Goal: Information Seeking & Learning: Find contact information

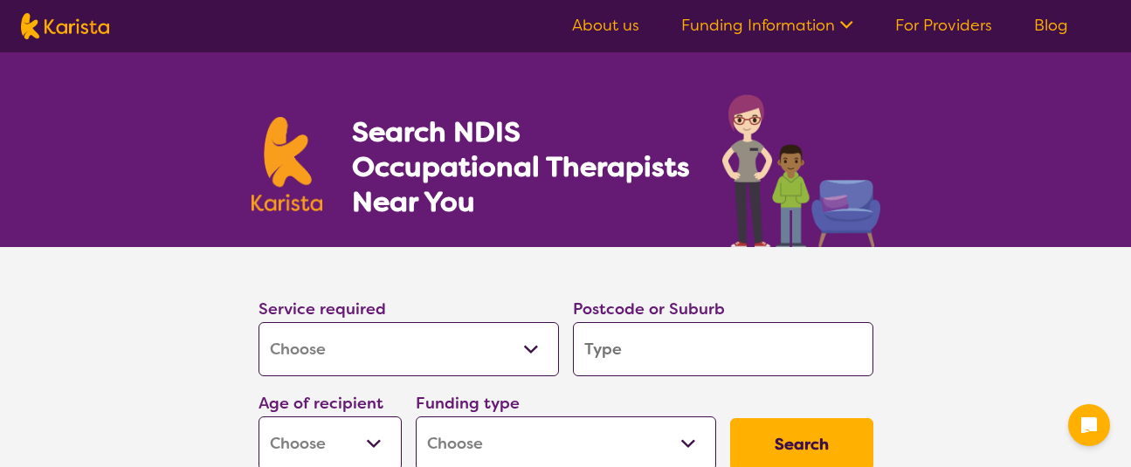
select select "[MEDICAL_DATA]"
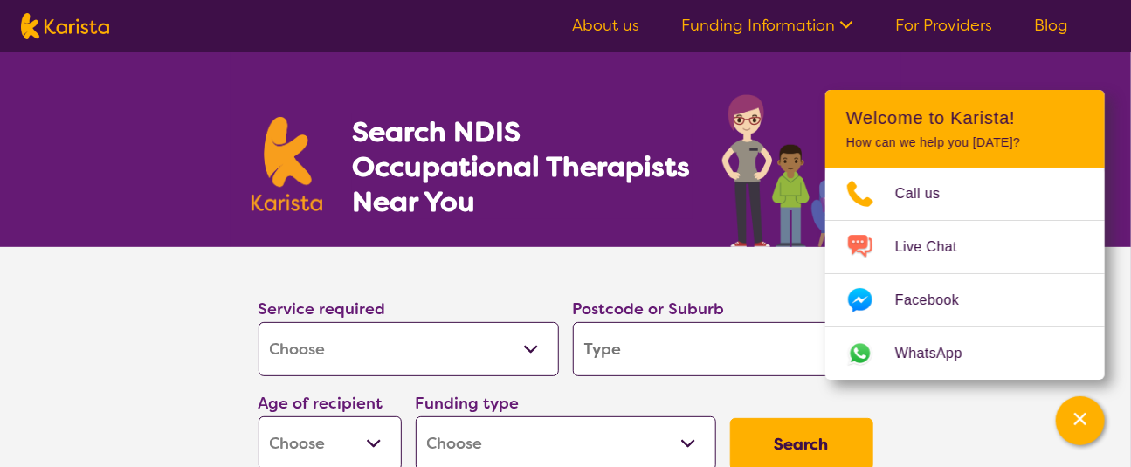
click at [721, 351] on input "search" at bounding box center [723, 349] width 300 height 54
type input "6102"
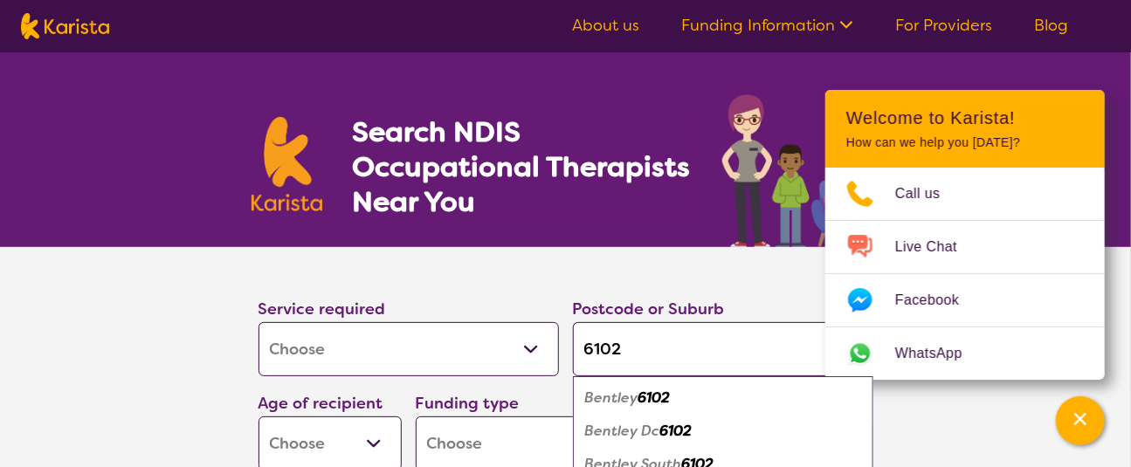
click at [670, 405] on em "6102" at bounding box center [654, 397] width 32 height 18
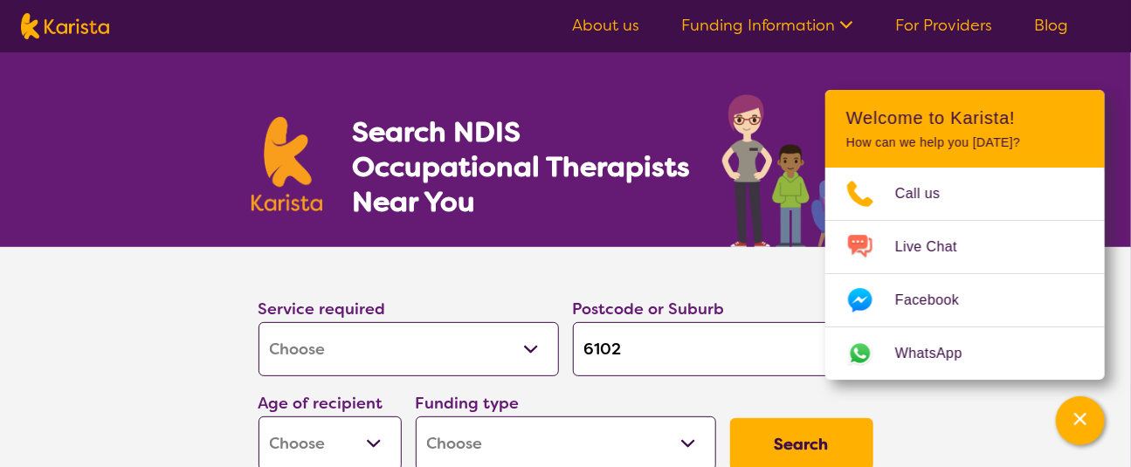
click at [388, 429] on select "Early Childhood - 0 to 9 Child - 10 to 11 Adolescent - 12 to 17 Adult - 18 to 6…" at bounding box center [329, 443] width 143 height 54
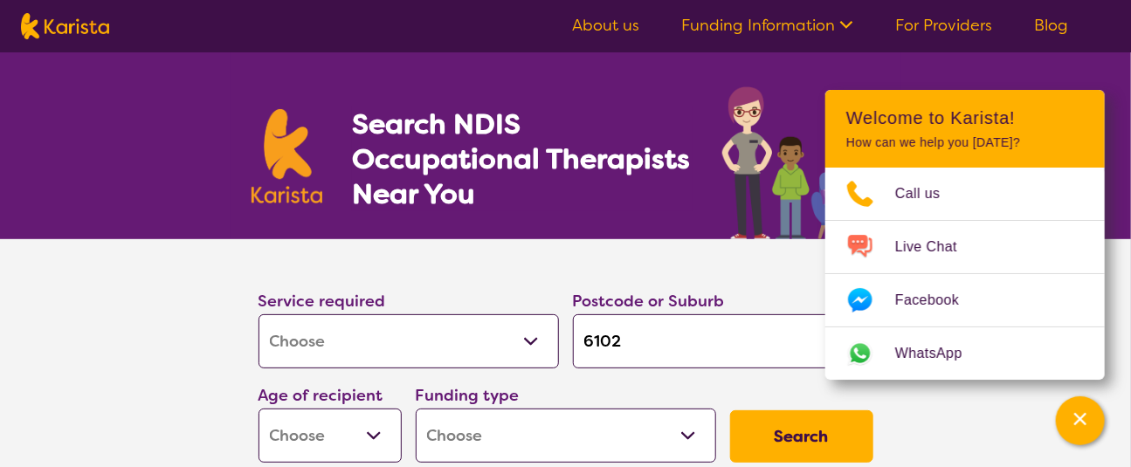
click at [388, 429] on select "Early Childhood - 0 to 9 Child - 10 to 11 Adolescent - 12 to 17 Adult - 18 to 6…" at bounding box center [329, 436] width 143 height 54
click at [398, 422] on div "Age of recipient Early Childhood - 0 to 9 Child - 10 to 11 Adolescent - 12 to 1…" at bounding box center [329, 422] width 157 height 94
click at [387, 434] on select "Early Childhood - 0 to 9 Child - 10 to 11 Adolescent - 12 to 17 Adult - 18 to 6…" at bounding box center [329, 436] width 143 height 54
select select "AD"
click at [259, 413] on select "Early Childhood - 0 to 9 Child - 10 to 11 Adolescent - 12 to 17 Adult - 18 to 6…" at bounding box center [329, 436] width 143 height 54
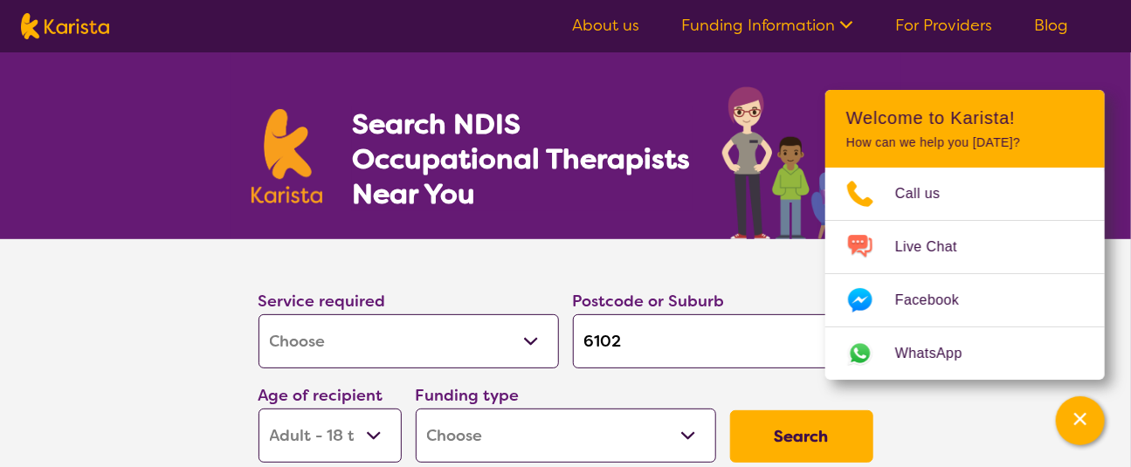
select select "AD"
click at [592, 448] on select "Home Care Package (HCP) National Disability Insurance Scheme (NDIS) I don't know" at bounding box center [566, 436] width 300 height 54
select select "NDIS"
click at [416, 413] on select "Home Care Package (HCP) National Disability Insurance Scheme (NDIS) I don't know" at bounding box center [566, 436] width 300 height 54
select select "NDIS"
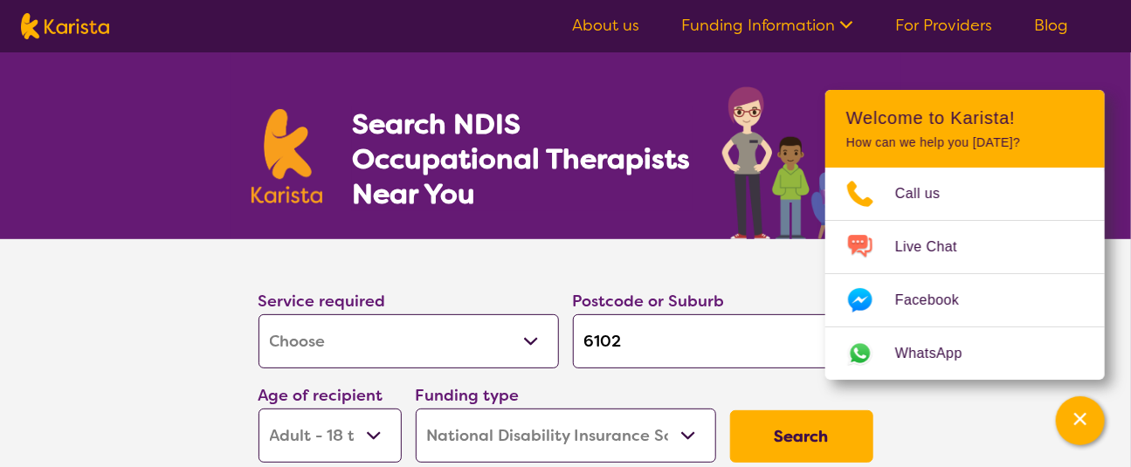
click at [806, 449] on button "Search" at bounding box center [801, 436] width 143 height 52
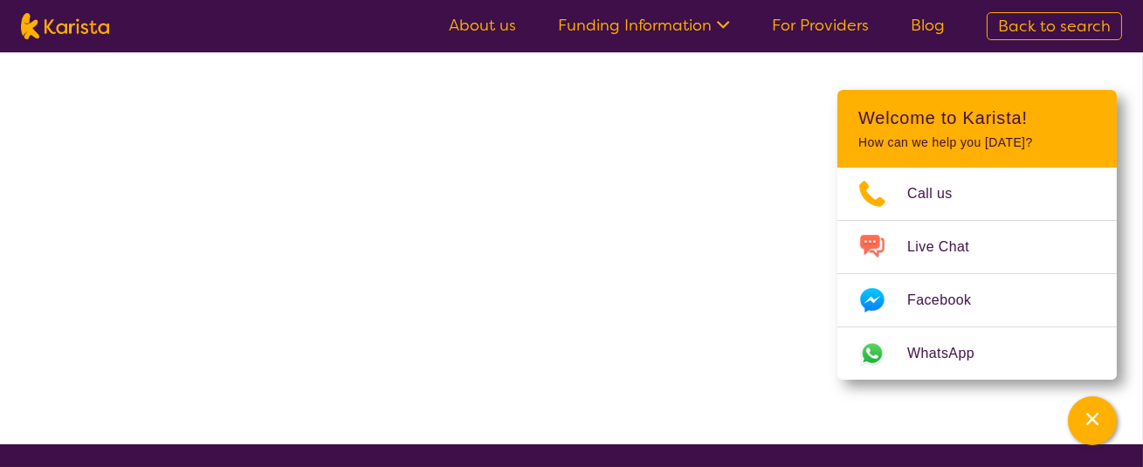
click at [806, 444] on html "About us Funding Information NDIS - National Disability Insurance Scheme HCP - …" at bounding box center [571, 222] width 1143 height 444
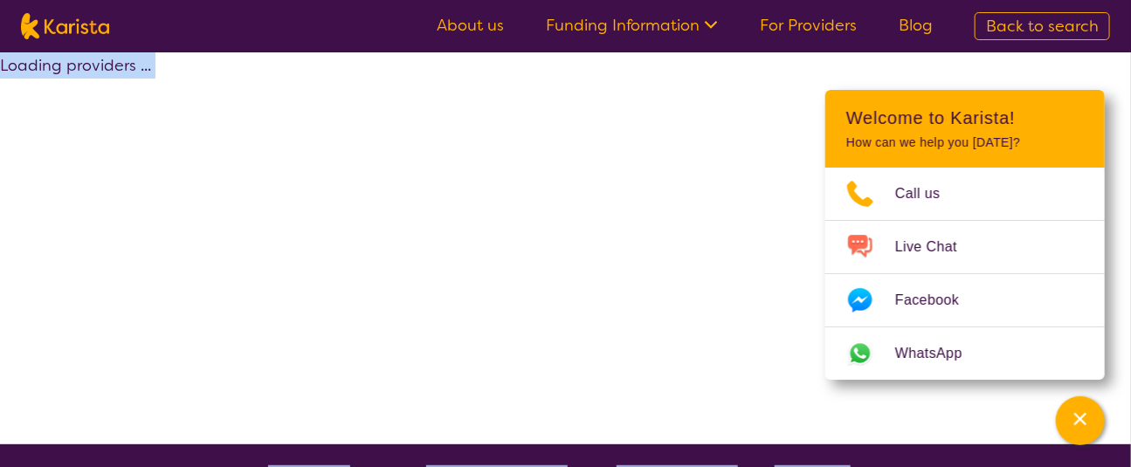
select select "by_score"
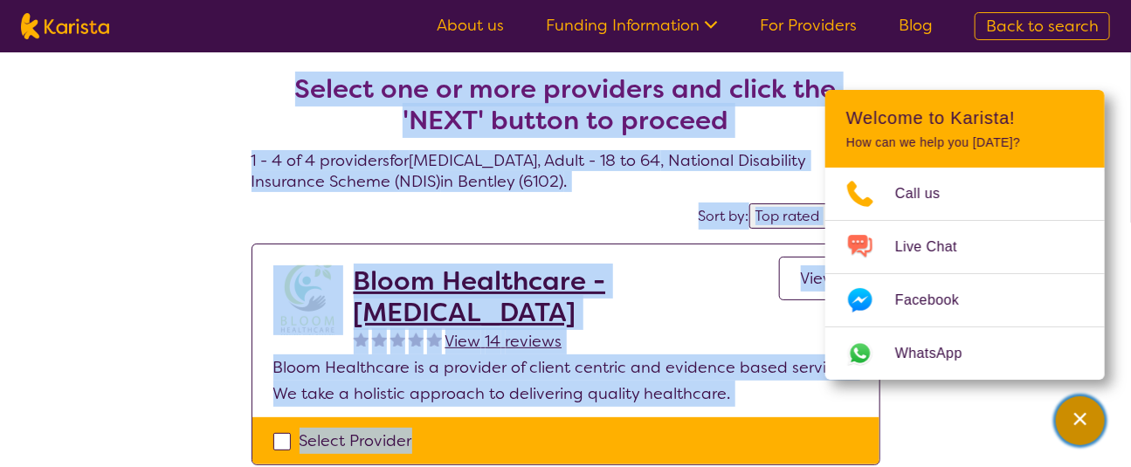
click at [1088, 432] on div "Channel Menu" at bounding box center [1079, 421] width 35 height 38
click at [0, 0] on div "Channel Menu" at bounding box center [0, 0] width 0 height 0
click at [1088, 432] on div "Channel Menu" at bounding box center [1079, 421] width 35 height 38
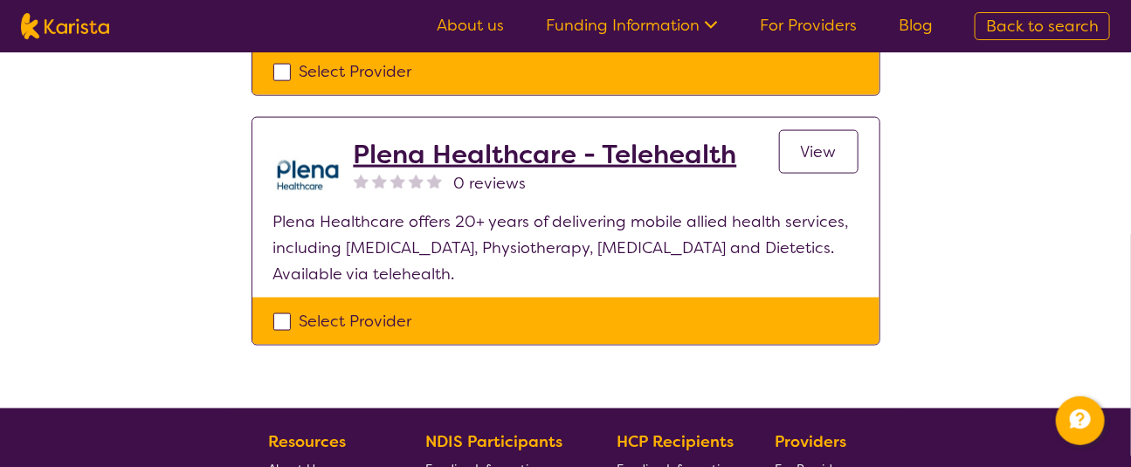
scroll to position [875, 0]
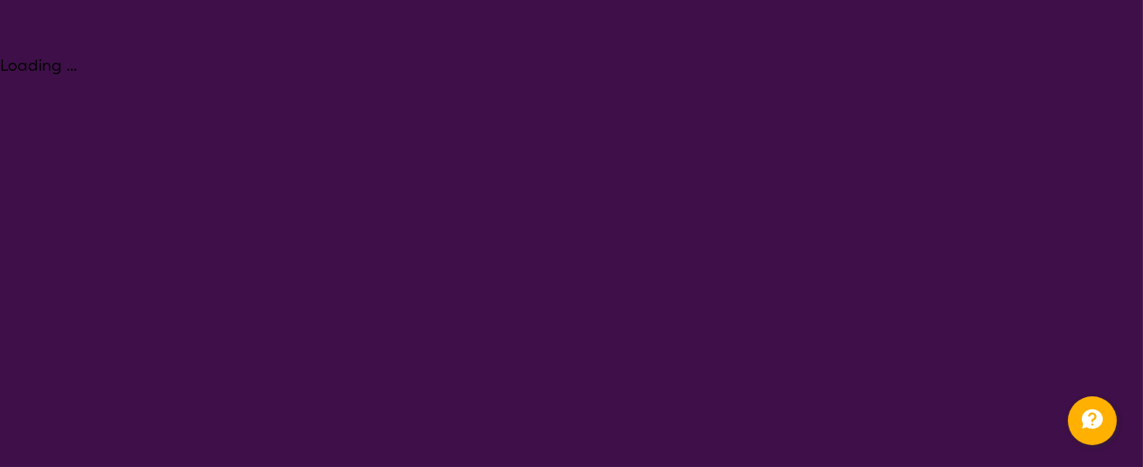
select select "[MEDICAL_DATA]"
select select "AD"
select select "NDIS"
select select "[MEDICAL_DATA]"
select select "AD"
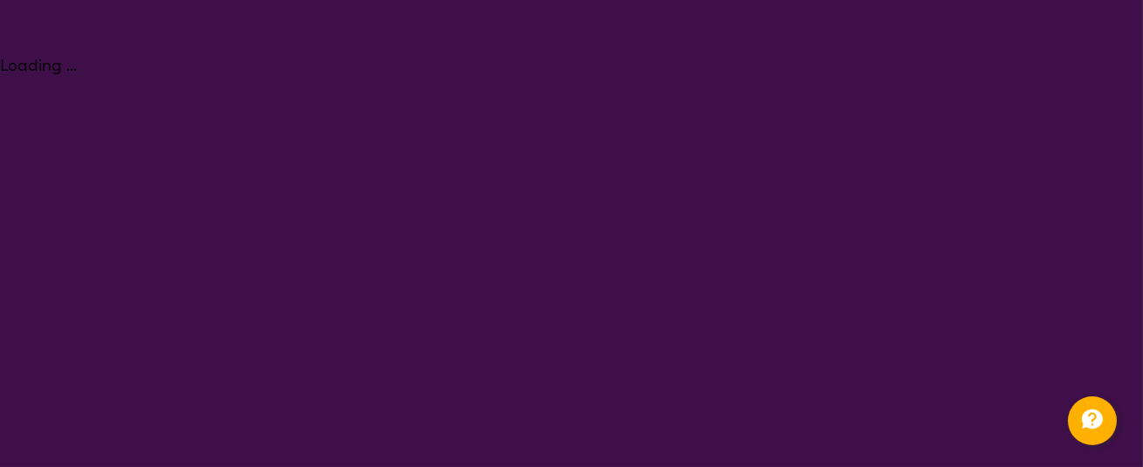
select select "NDIS"
